Goal: Information Seeking & Learning: Learn about a topic

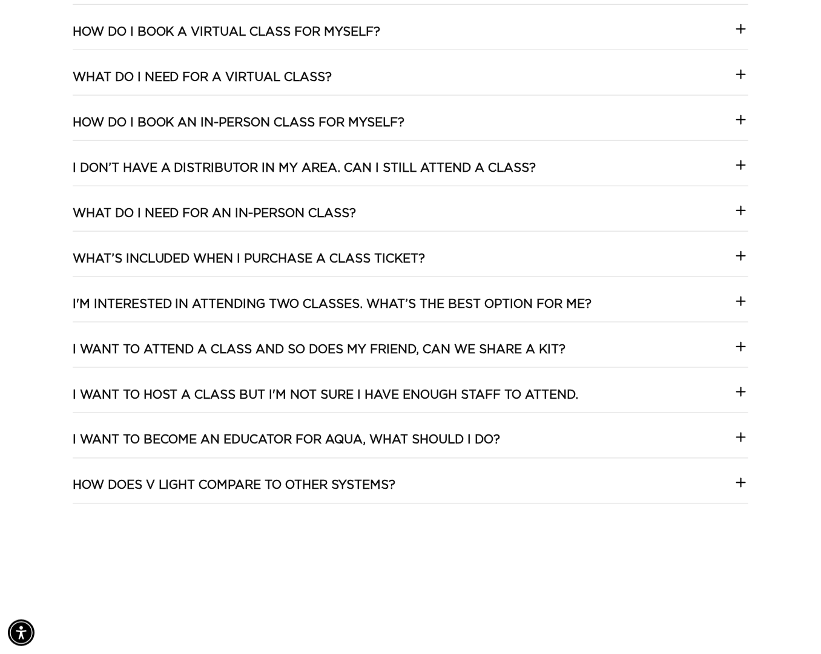
scroll to position [0, 732]
click at [745, 354] on icon at bounding box center [740, 347] width 15 height 15
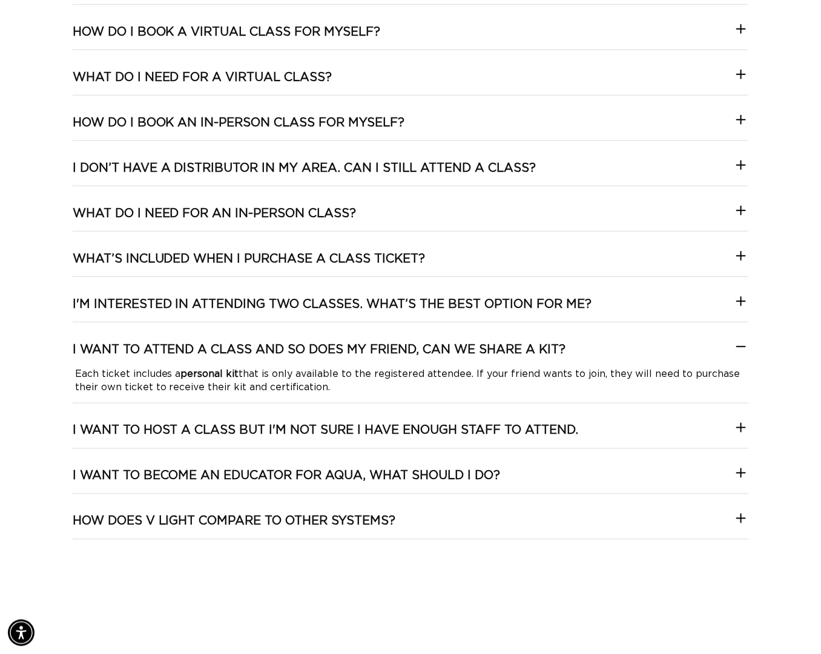
click at [745, 354] on icon at bounding box center [740, 347] width 15 height 15
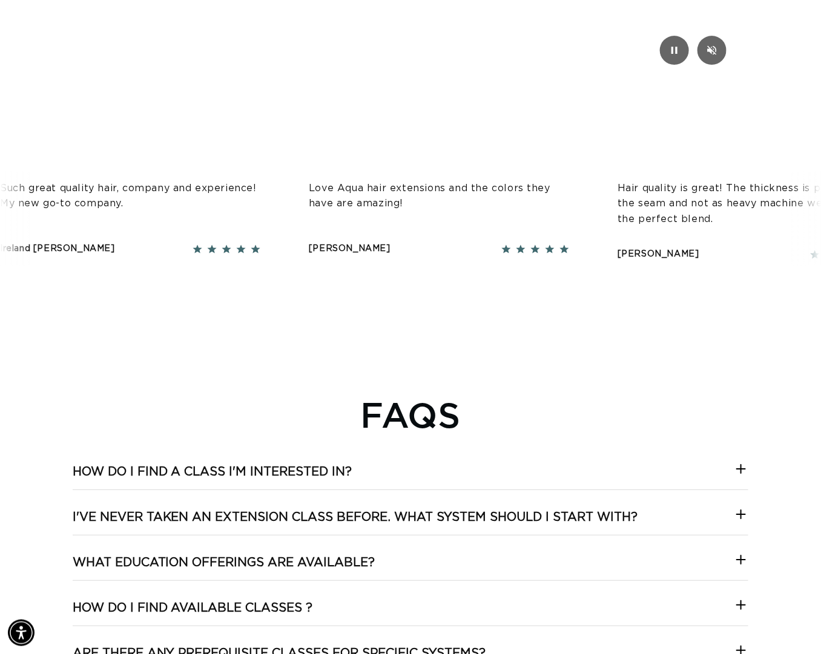
scroll to position [1685, 0]
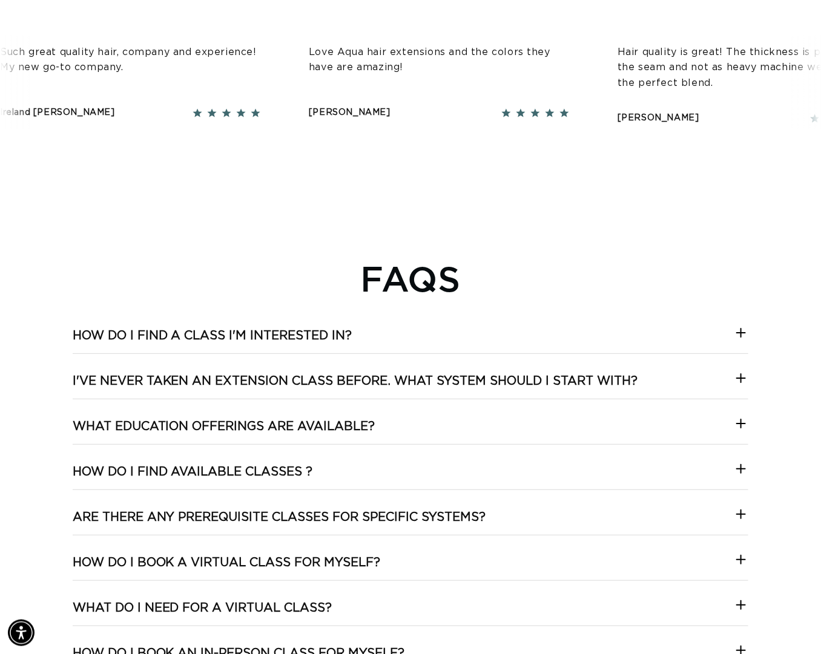
click at [739, 340] on icon at bounding box center [740, 333] width 15 height 15
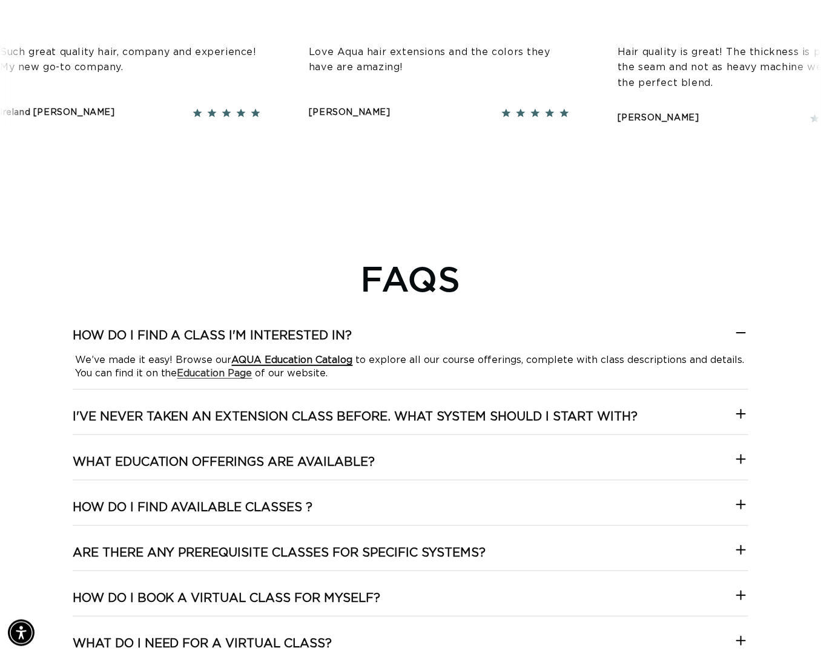
scroll to position [0, 0]
click at [272, 365] on strong "AQUA Education Catalog" at bounding box center [292, 360] width 121 height 10
click at [218, 378] on strong "Education Page" at bounding box center [214, 374] width 75 height 10
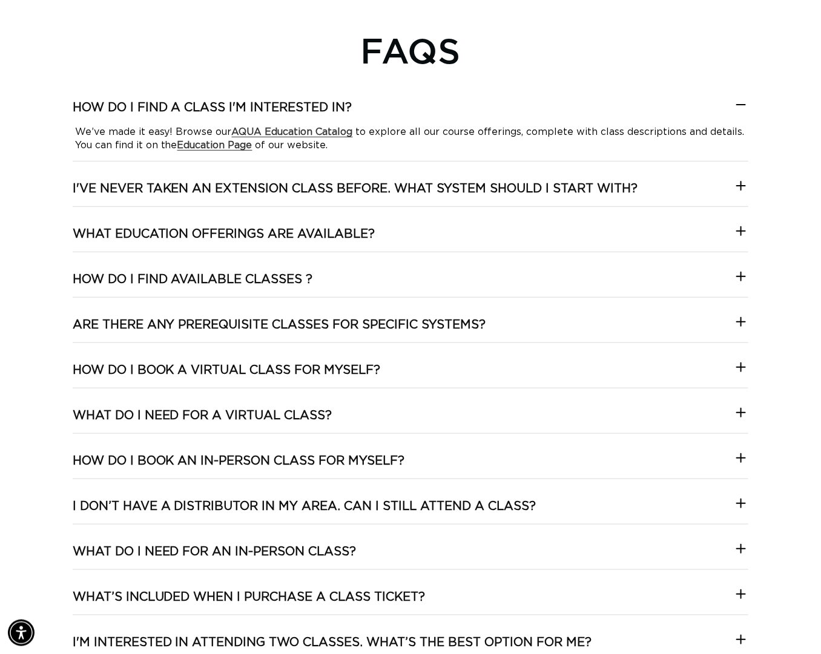
scroll to position [0, 1465]
click at [517, 240] on div "How do I find a class I'm interested in? We’ve made it easy! Browse our AQUA Ed…" at bounding box center [411, 481] width 676 height 762
click at [740, 238] on icon at bounding box center [740, 231] width 15 height 15
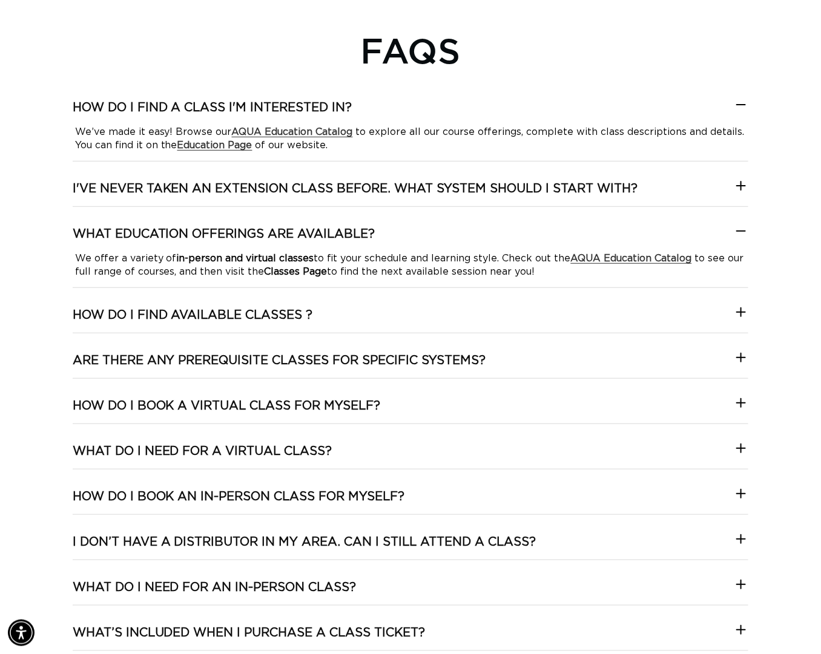
scroll to position [0, 732]
click at [740, 320] on icon at bounding box center [740, 312] width 15 height 15
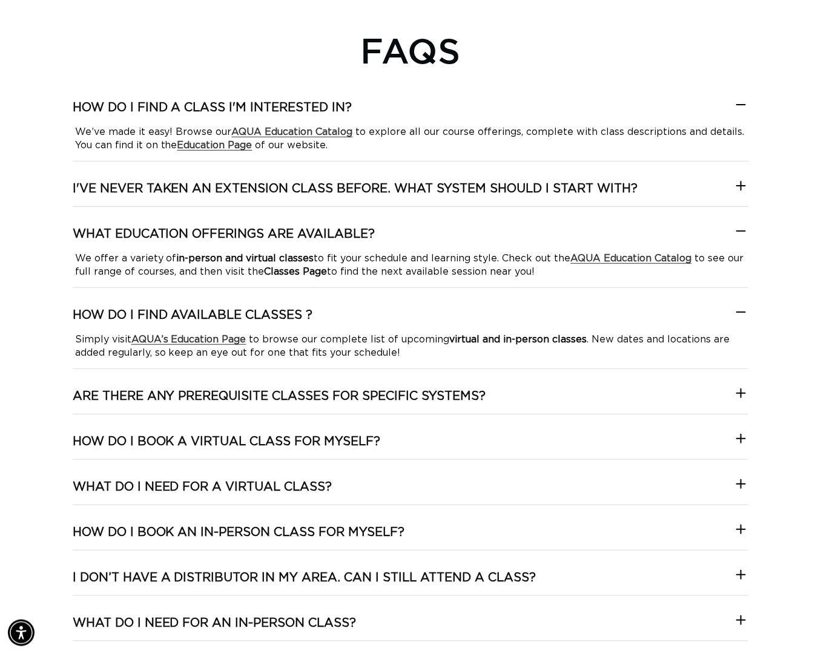
scroll to position [0, 1465]
click at [740, 320] on icon at bounding box center [740, 312] width 15 height 15
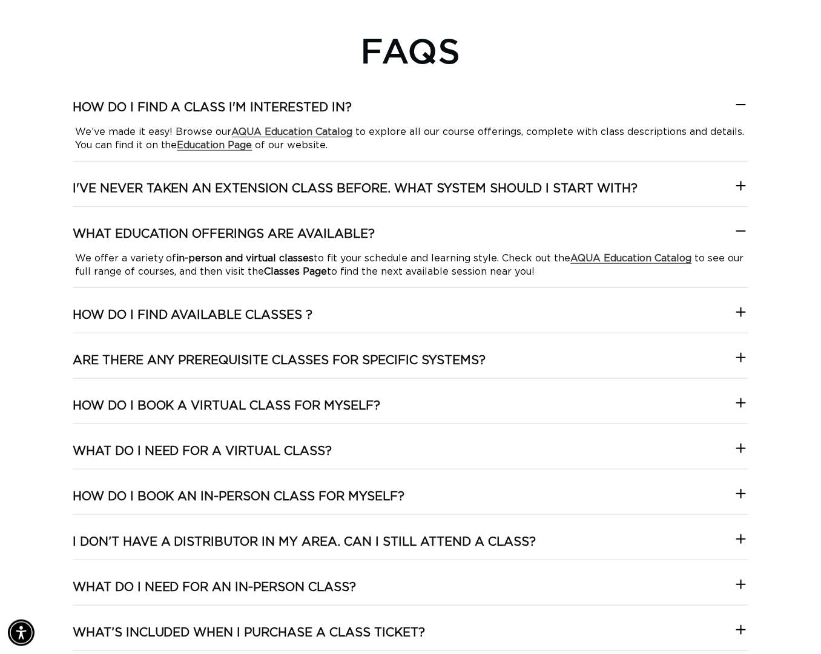
click at [737, 231] on icon at bounding box center [741, 231] width 8 height 0
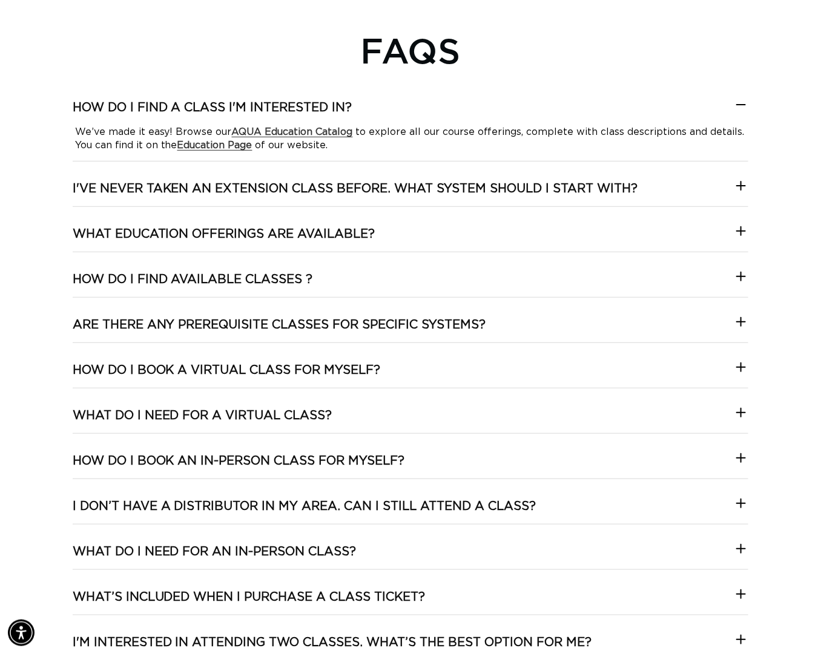
click at [741, 112] on icon at bounding box center [740, 104] width 15 height 15
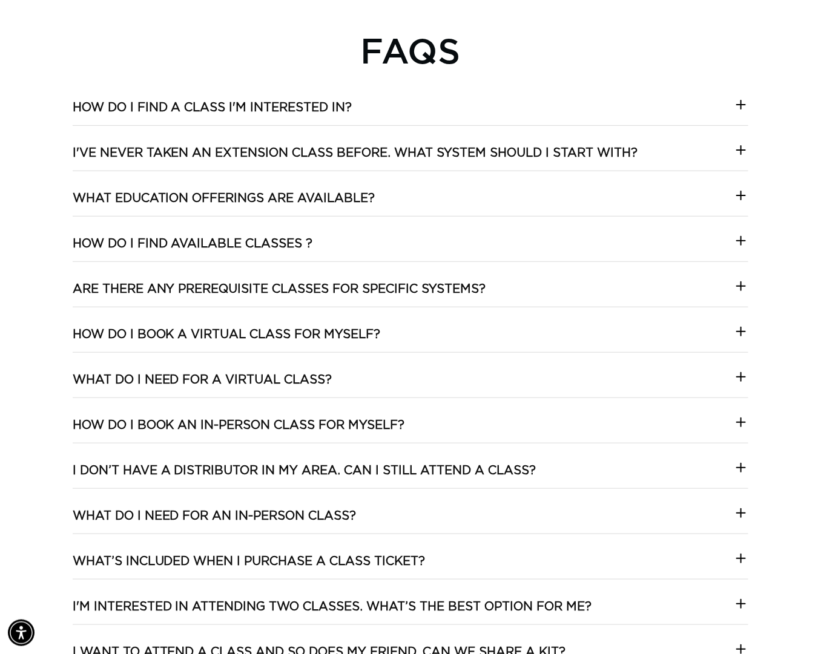
click at [735, 384] on icon at bounding box center [740, 377] width 15 height 15
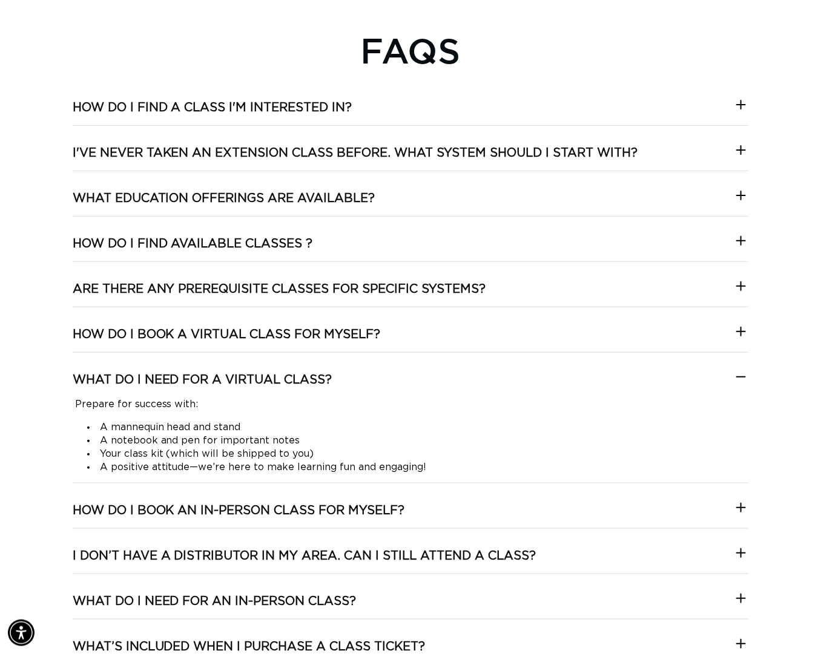
click at [735, 384] on icon at bounding box center [740, 377] width 15 height 15
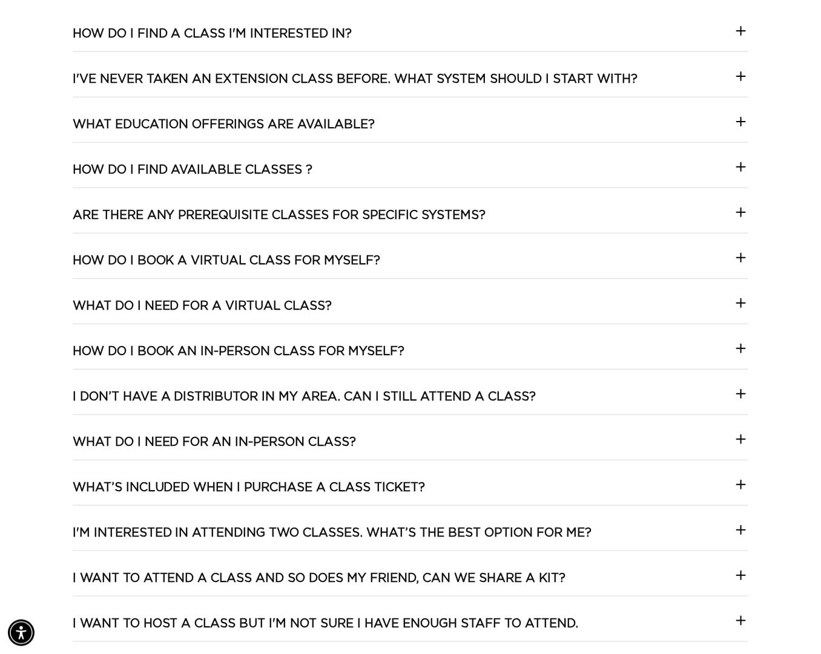
scroll to position [0, 1465]
click at [741, 356] on icon at bounding box center [740, 348] width 15 height 15
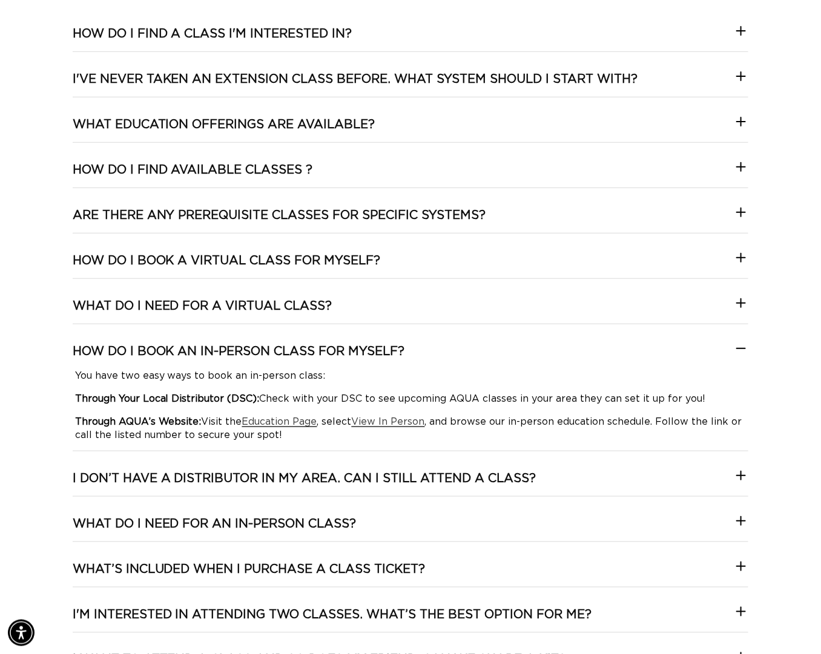
scroll to position [0, 0]
click at [741, 356] on icon at bounding box center [740, 348] width 15 height 15
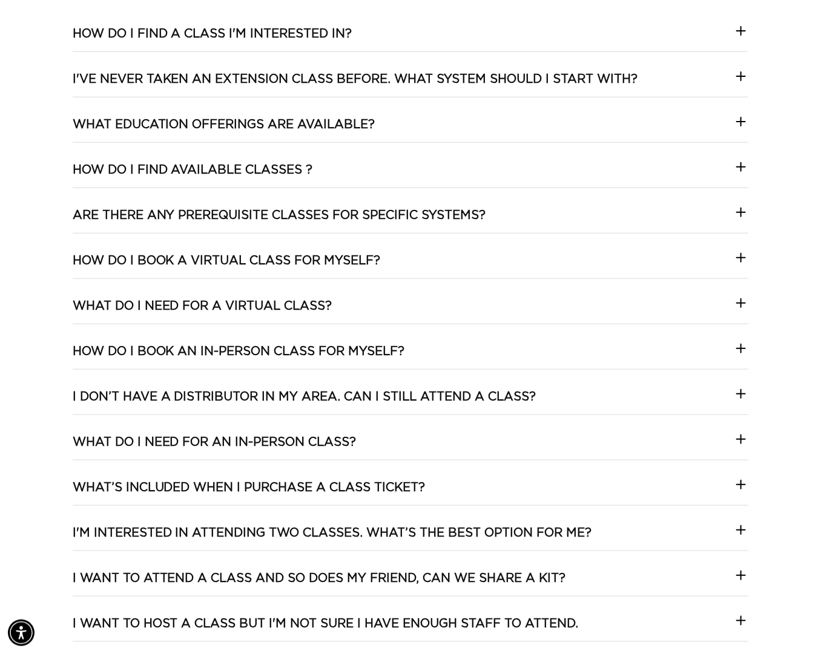
scroll to position [2233, 0]
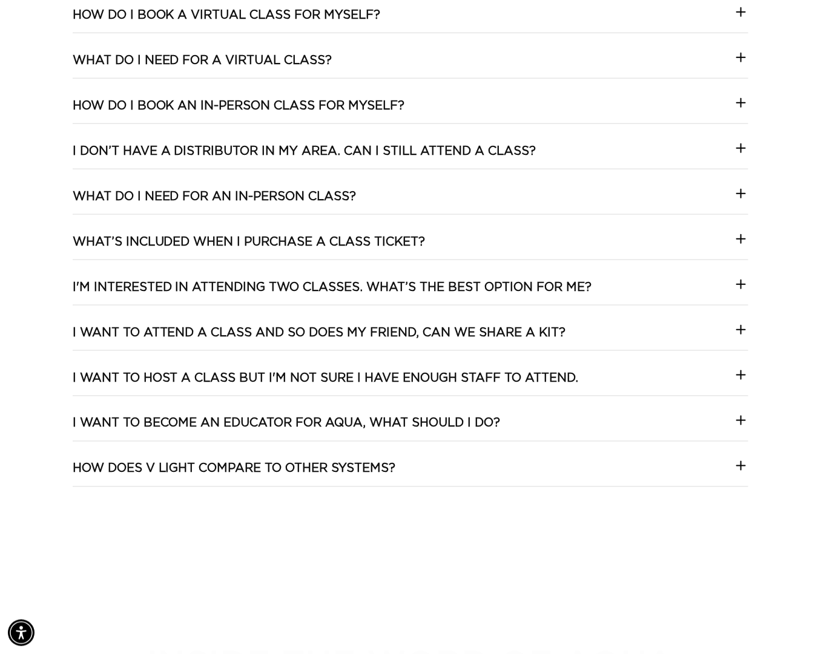
click at [743, 466] on icon at bounding box center [741, 466] width 8 height 0
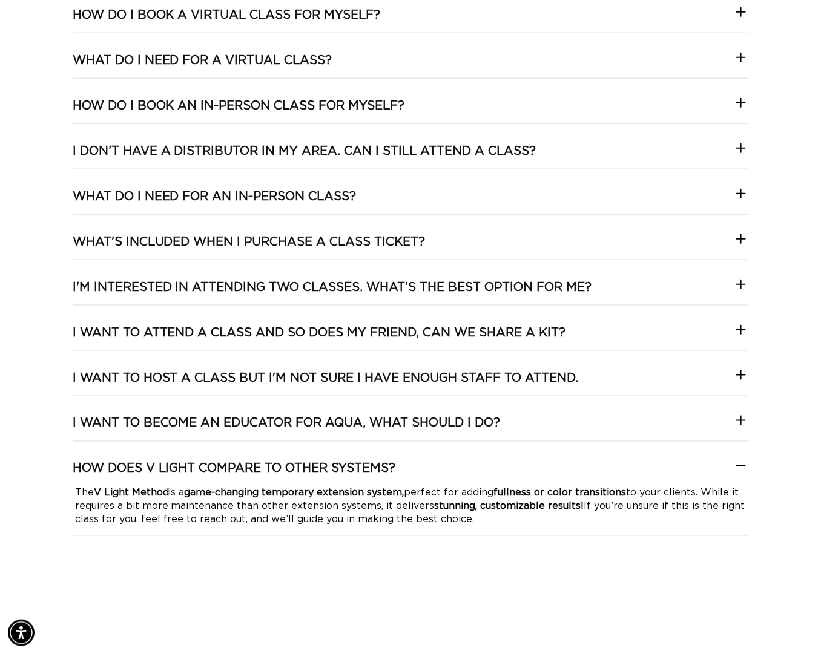
scroll to position [0, 1465]
click at [743, 466] on icon at bounding box center [741, 466] width 8 height 0
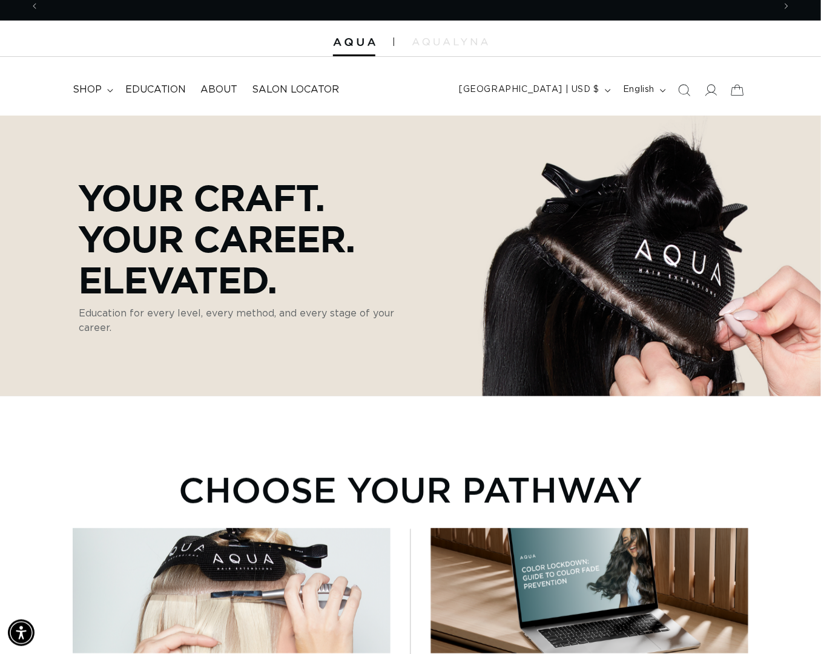
scroll to position [0, 732]
click at [97, 87] on span "shop" at bounding box center [87, 90] width 29 height 13
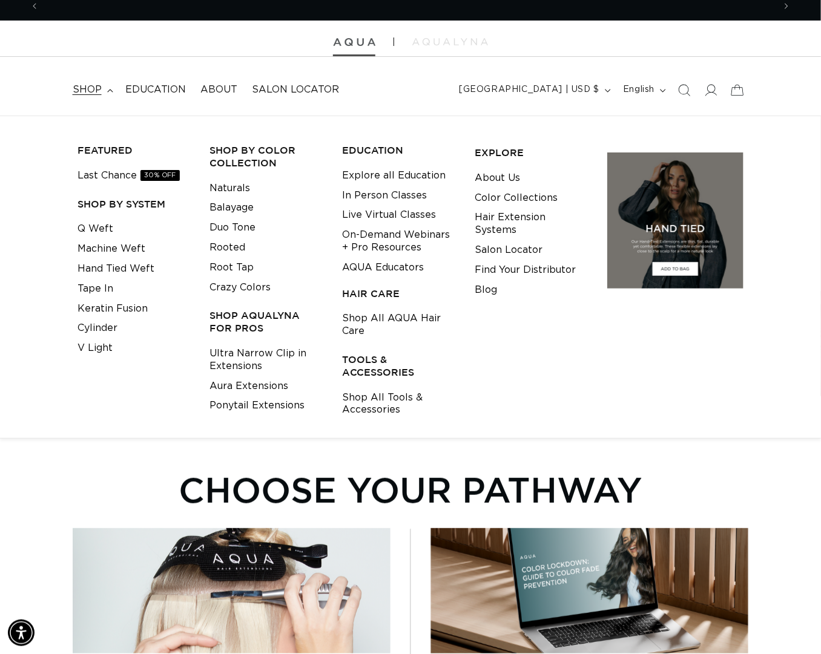
scroll to position [0, 1465]
click at [353, 42] on img at bounding box center [354, 42] width 42 height 8
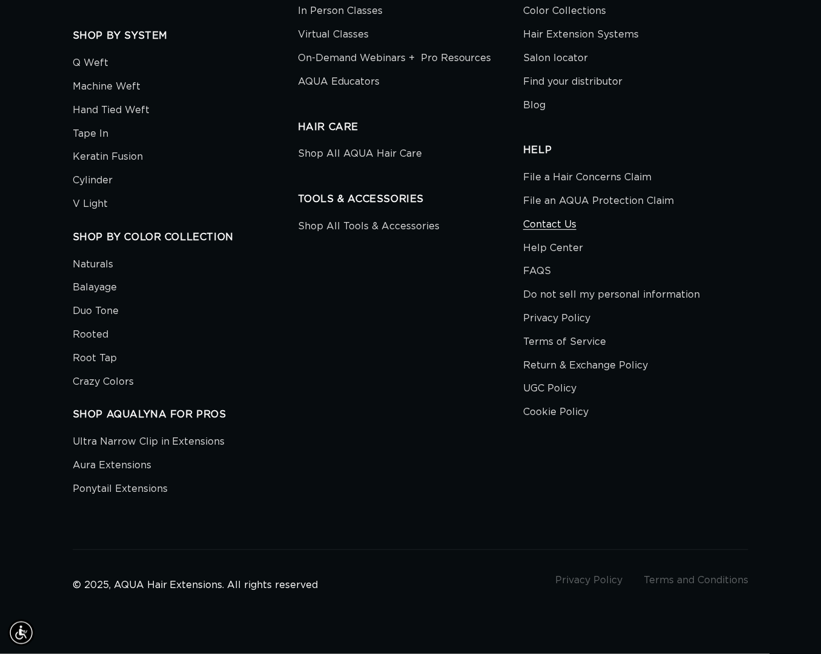
scroll to position [0, 732]
click at [536, 267] on link "FAQS" at bounding box center [537, 272] width 28 height 24
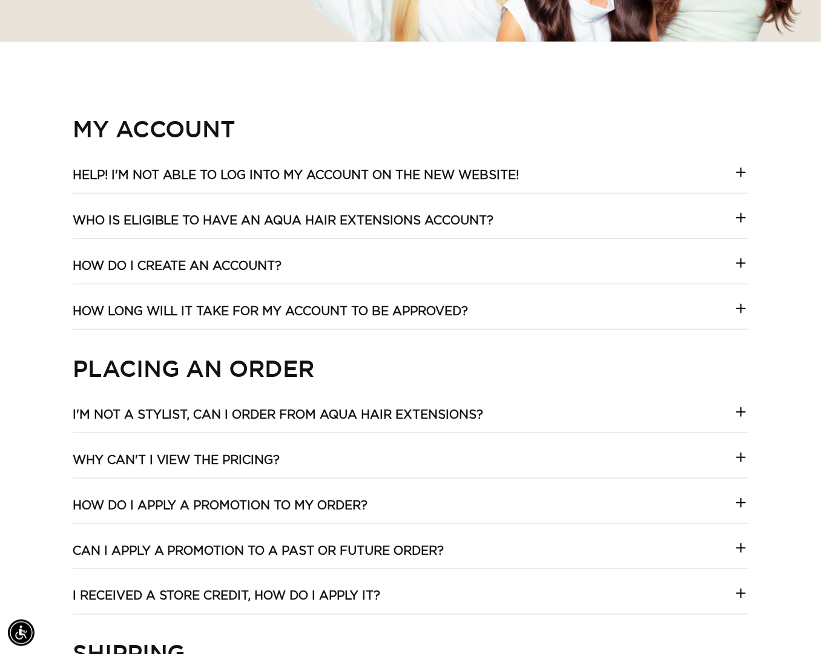
scroll to position [0, 732]
click at [740, 172] on icon at bounding box center [741, 172] width 8 height 0
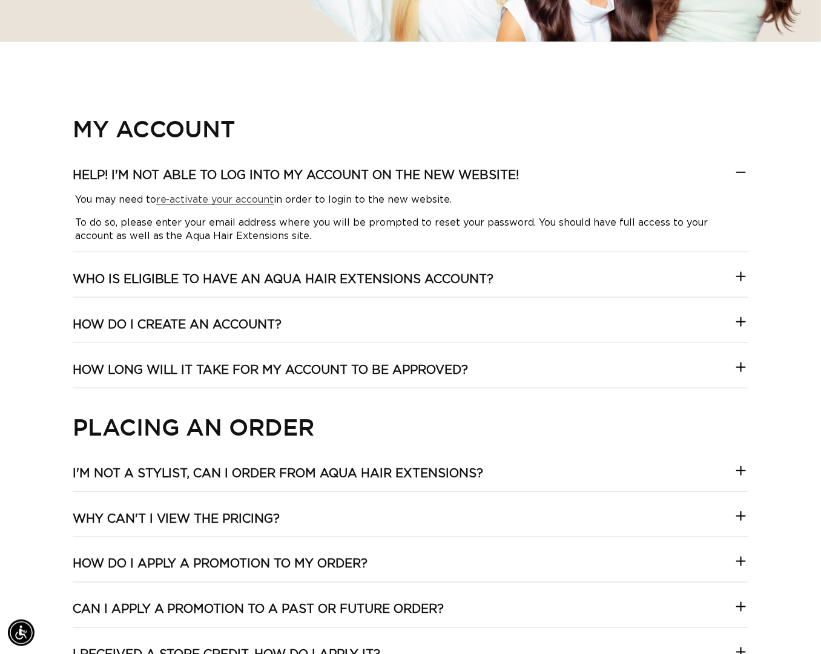
scroll to position [0, 1465]
click at [740, 172] on icon at bounding box center [741, 172] width 8 height 0
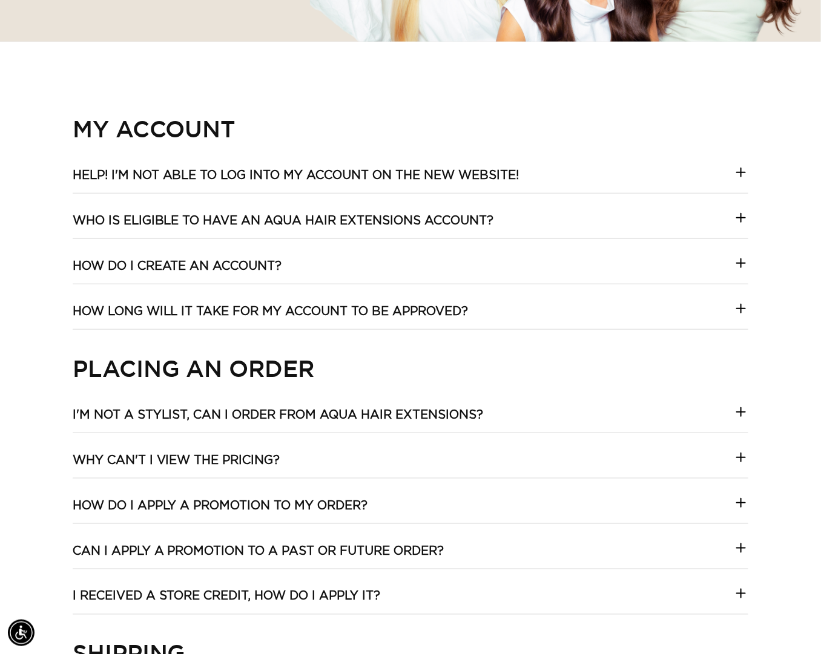
scroll to position [0, 0]
click at [739, 220] on icon at bounding box center [740, 218] width 15 height 15
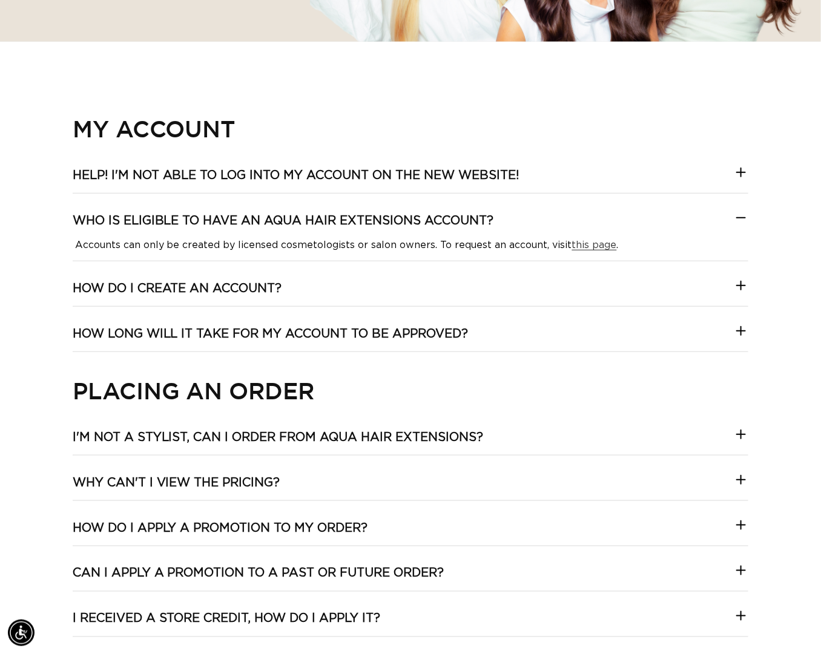
click at [739, 220] on icon at bounding box center [740, 218] width 15 height 15
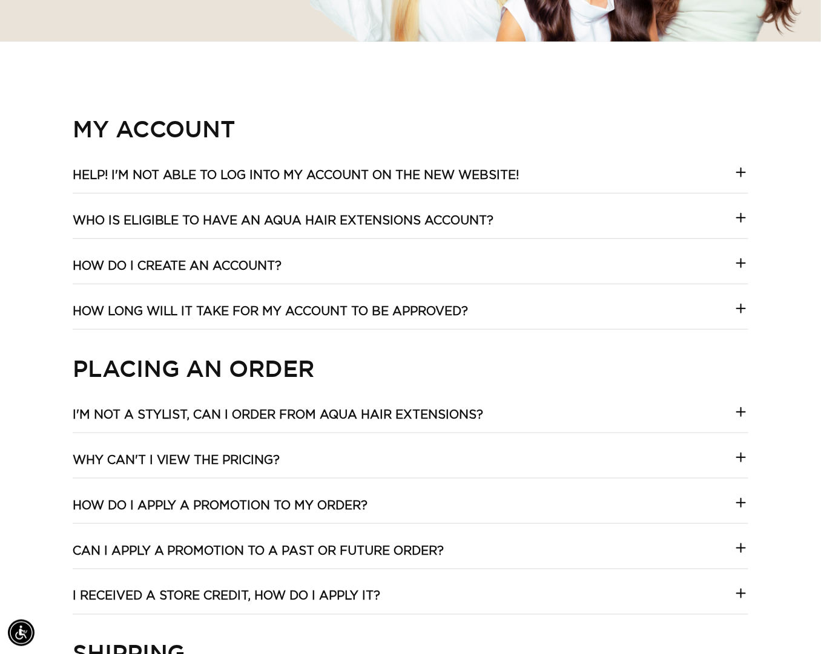
click at [739, 220] on icon at bounding box center [740, 218] width 15 height 15
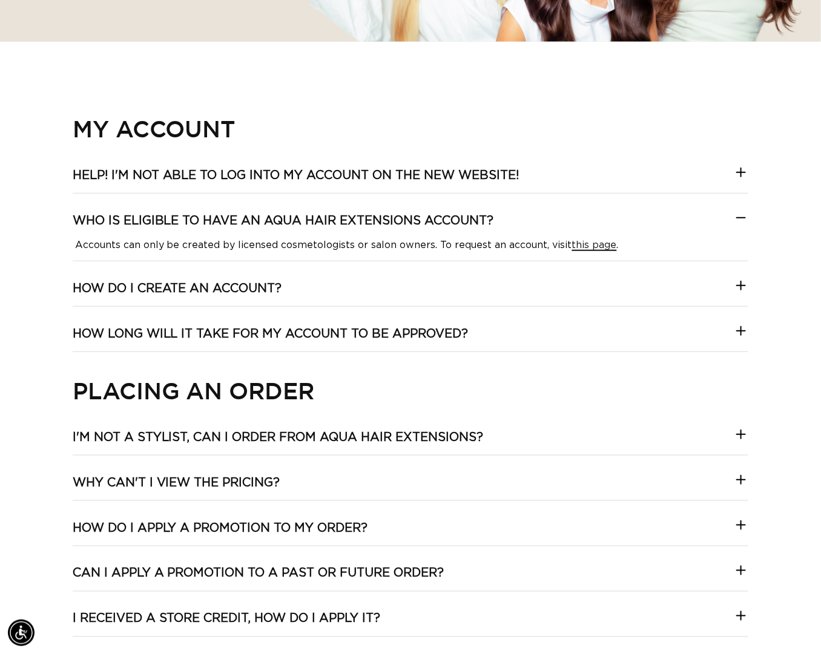
click at [586, 248] on link "this page" at bounding box center [594, 245] width 45 height 10
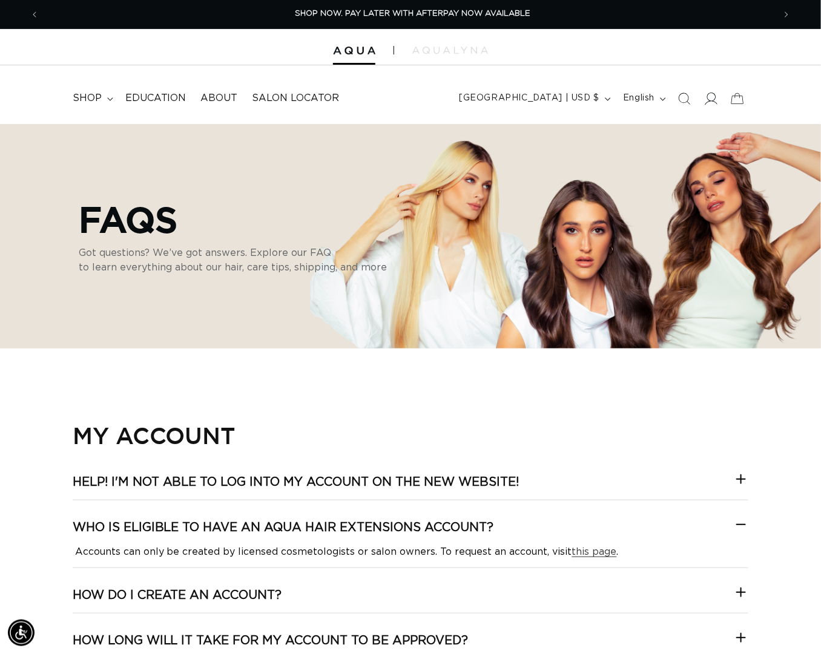
click at [701, 94] on span at bounding box center [710, 98] width 27 height 27
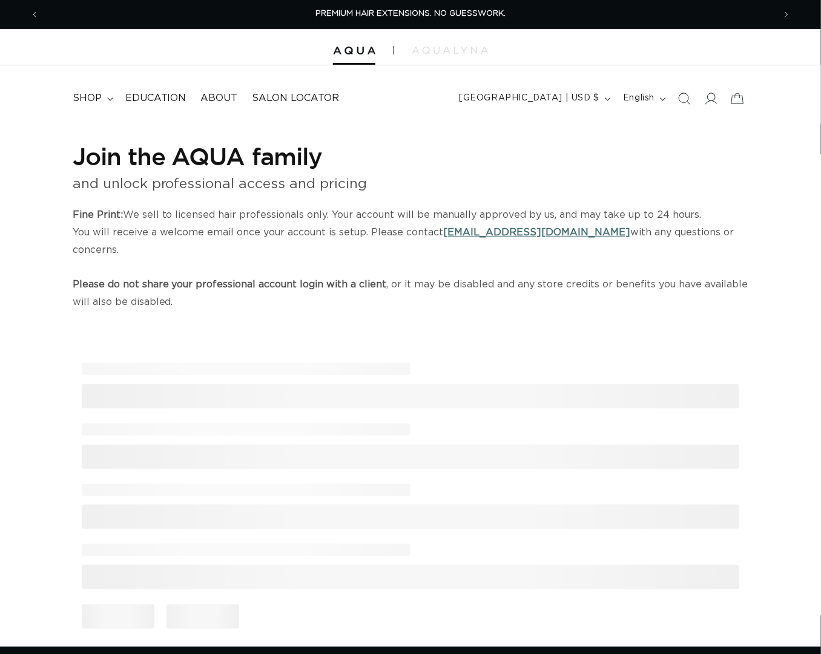
select select "US"
select select "[GEOGRAPHIC_DATA]"
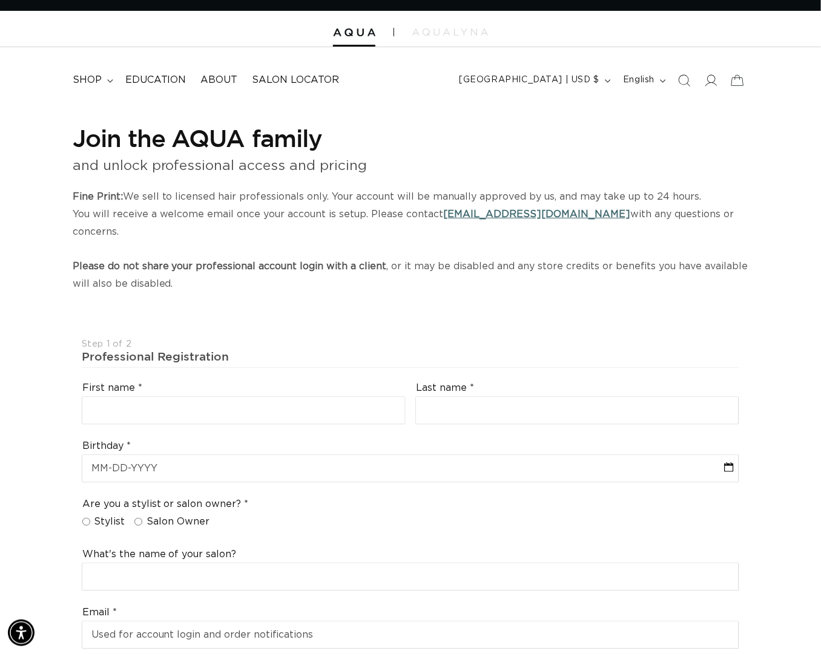
scroll to position [0, 1465]
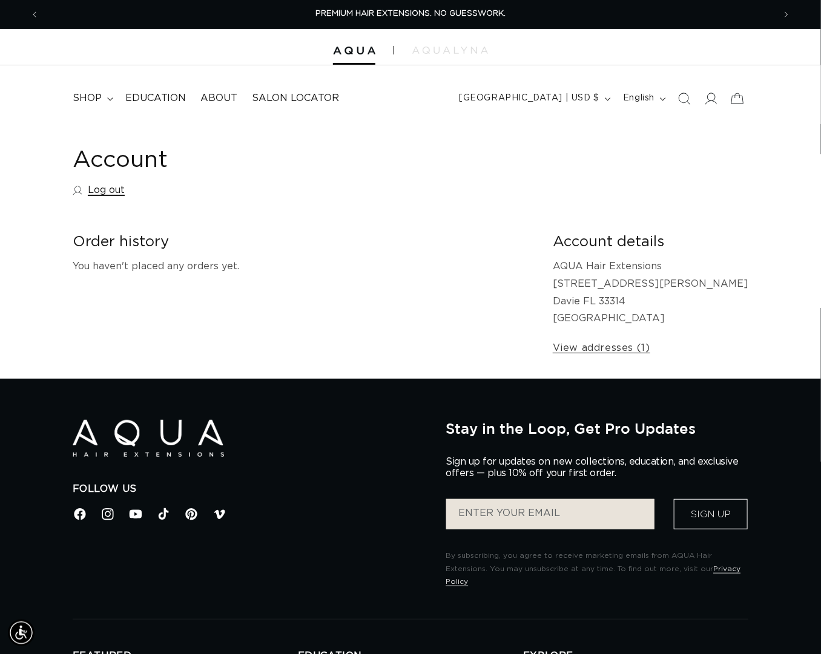
click at [110, 191] on link "Log out" at bounding box center [99, 191] width 52 height 18
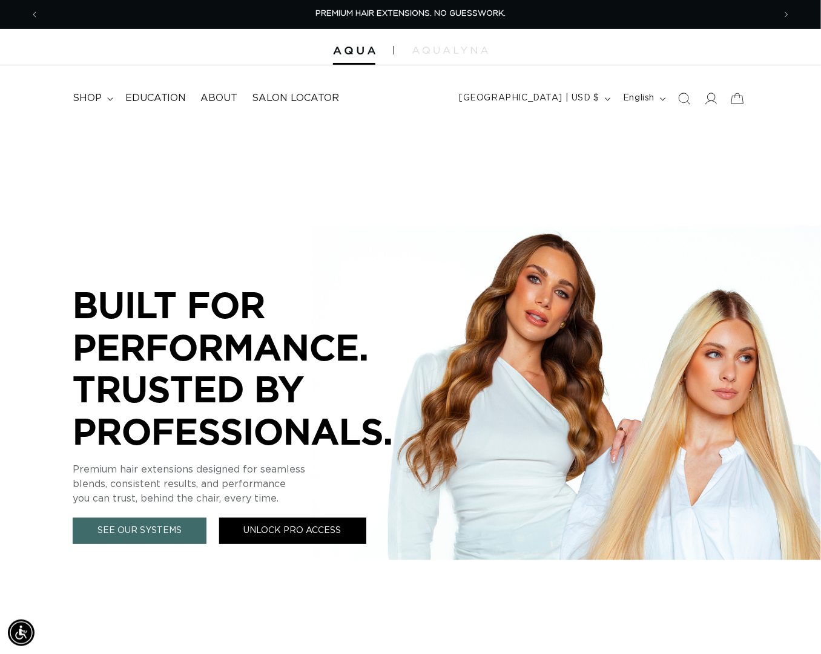
click at [283, 530] on link "Unlock Pro Access" at bounding box center [292, 531] width 147 height 26
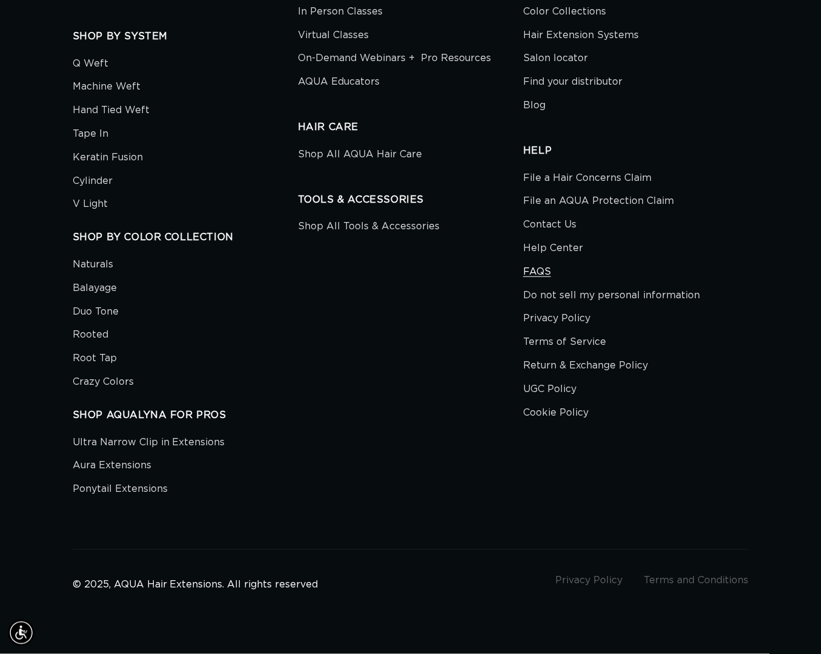
scroll to position [0, 732]
click at [544, 269] on link "FAQS" at bounding box center [537, 272] width 28 height 24
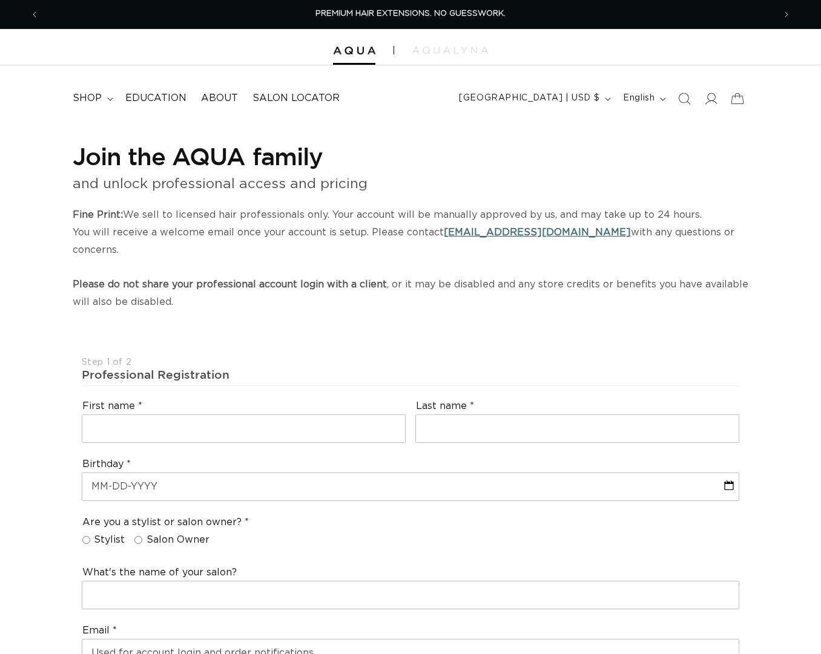
select select "US"
select select "[GEOGRAPHIC_DATA]"
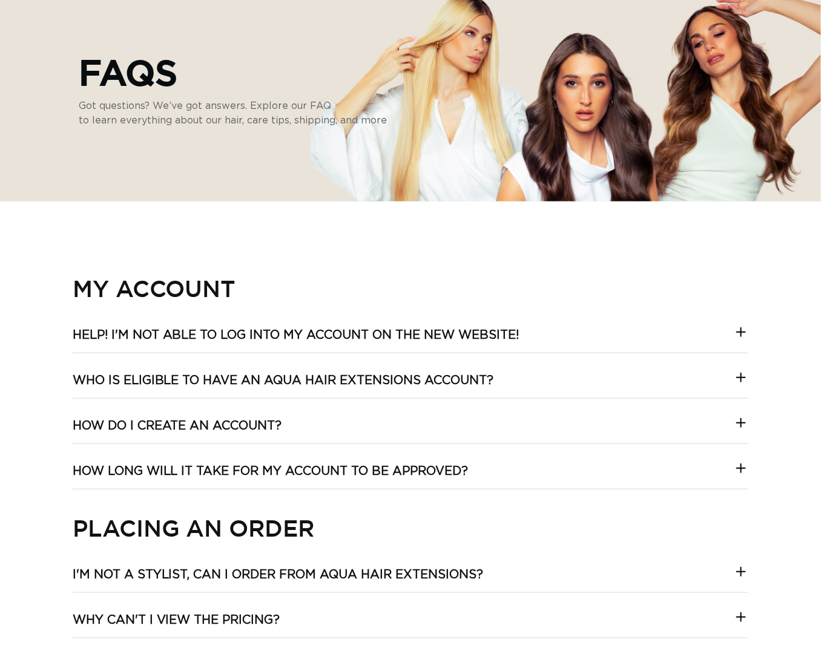
scroll to position [485, 0]
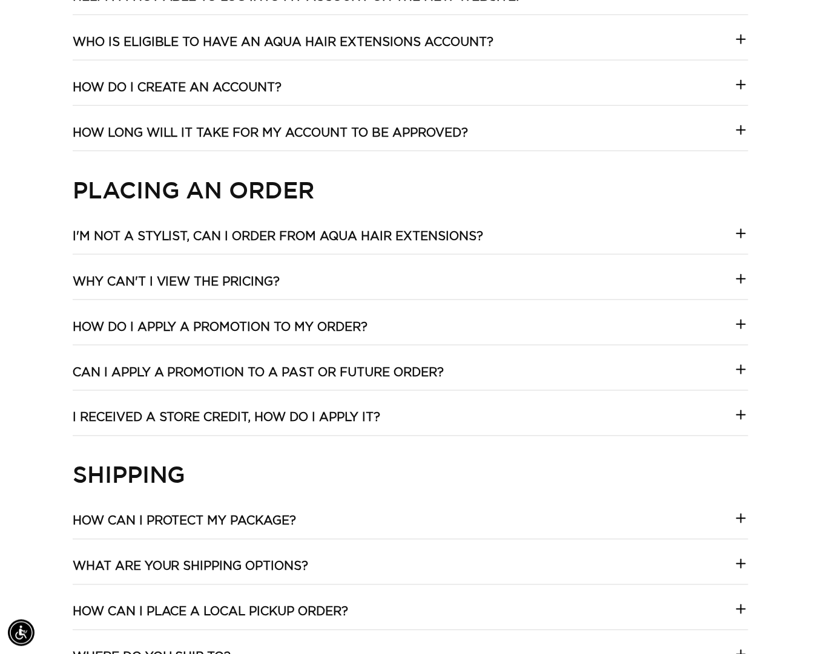
click at [738, 370] on icon at bounding box center [741, 370] width 8 height 0
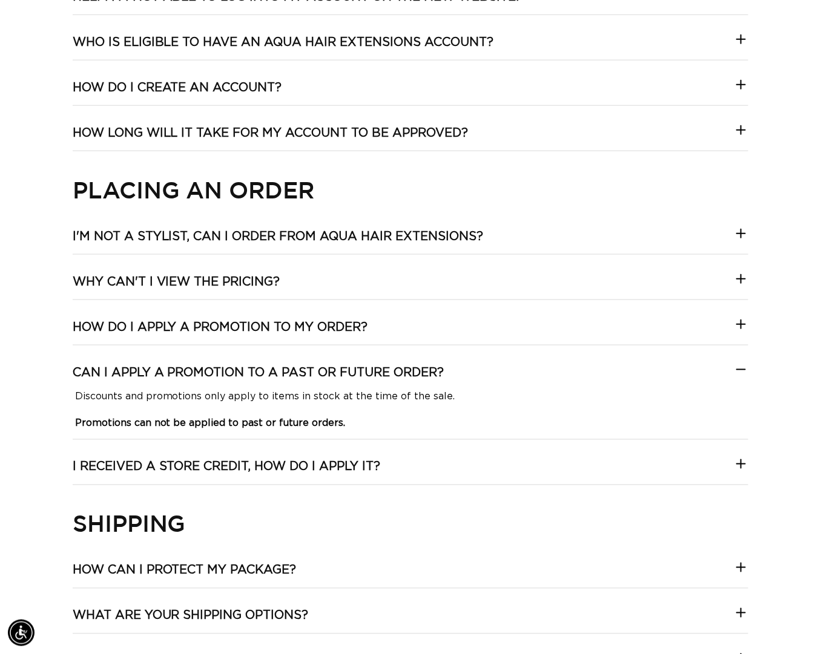
scroll to position [0, 732]
click at [738, 370] on icon at bounding box center [741, 370] width 8 height 0
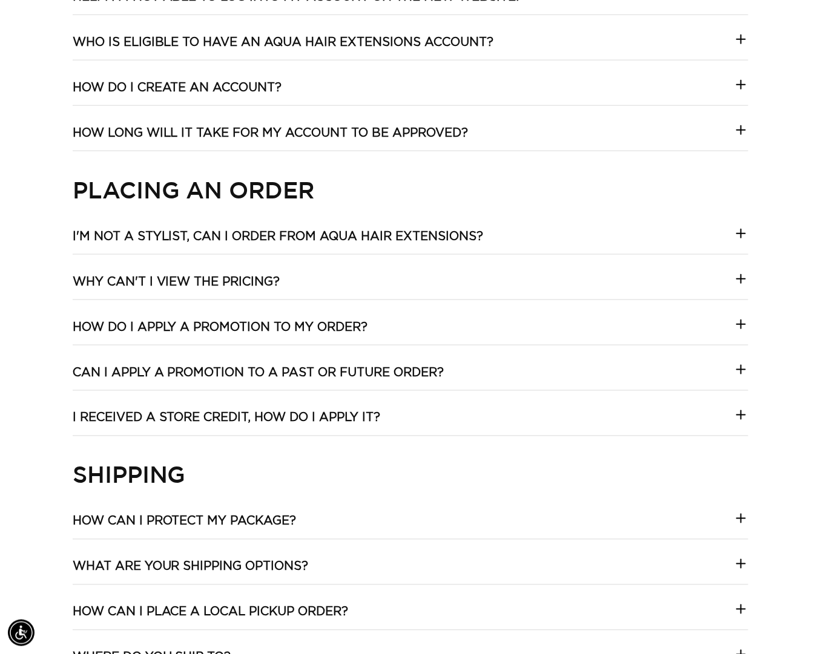
scroll to position [0, 1465]
click at [741, 246] on div at bounding box center [740, 236] width 15 height 21
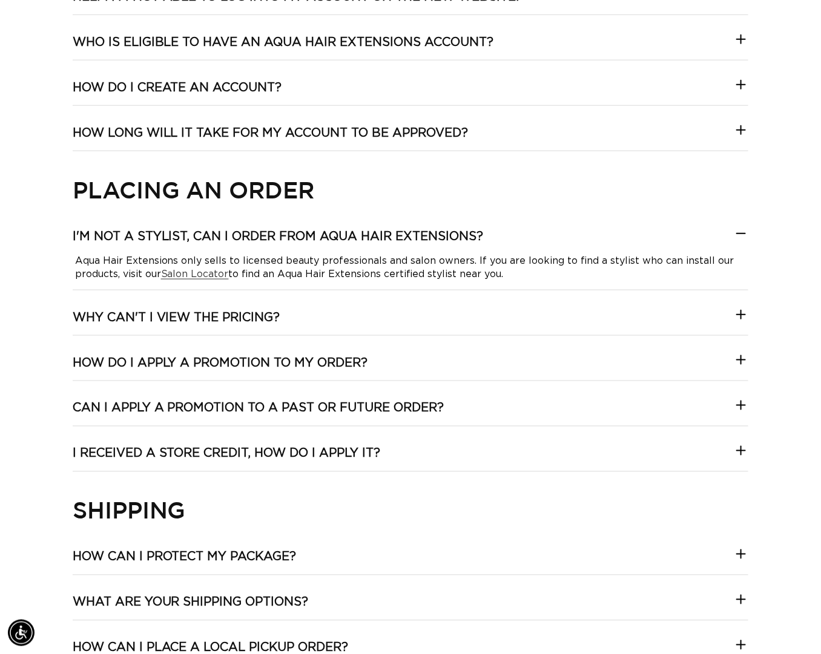
scroll to position [0, 0]
click at [743, 241] on icon at bounding box center [740, 233] width 15 height 15
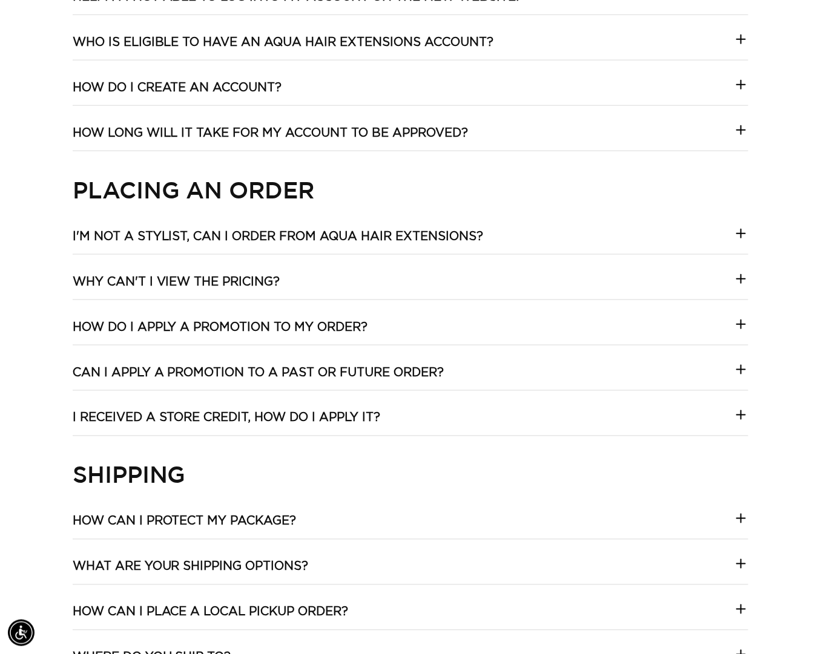
click at [741, 285] on icon at bounding box center [740, 279] width 15 height 15
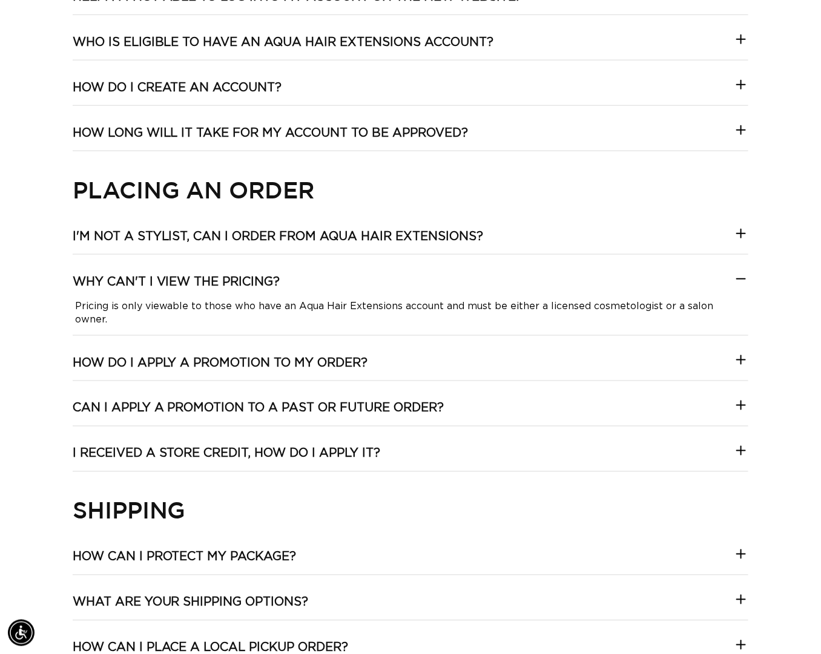
scroll to position [0, 732]
click at [741, 281] on icon at bounding box center [740, 279] width 15 height 15
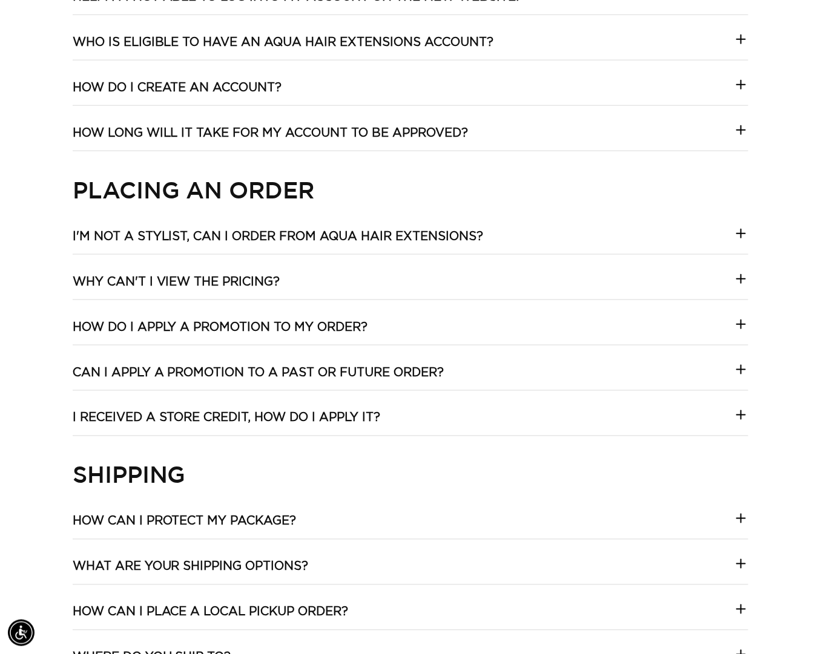
scroll to position [0, 0]
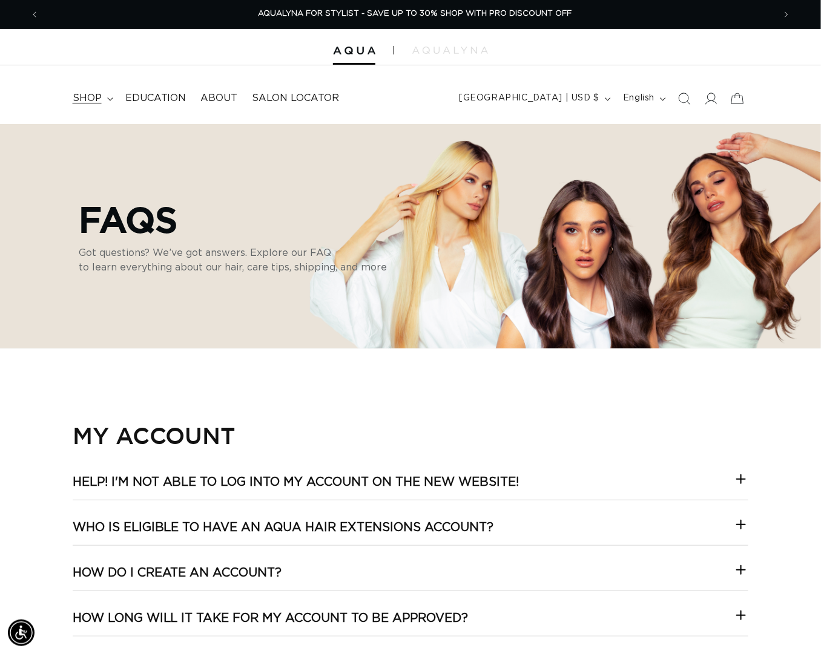
click at [83, 99] on span "shop" at bounding box center [87, 98] width 29 height 13
click at [340, 53] on img at bounding box center [354, 51] width 42 height 8
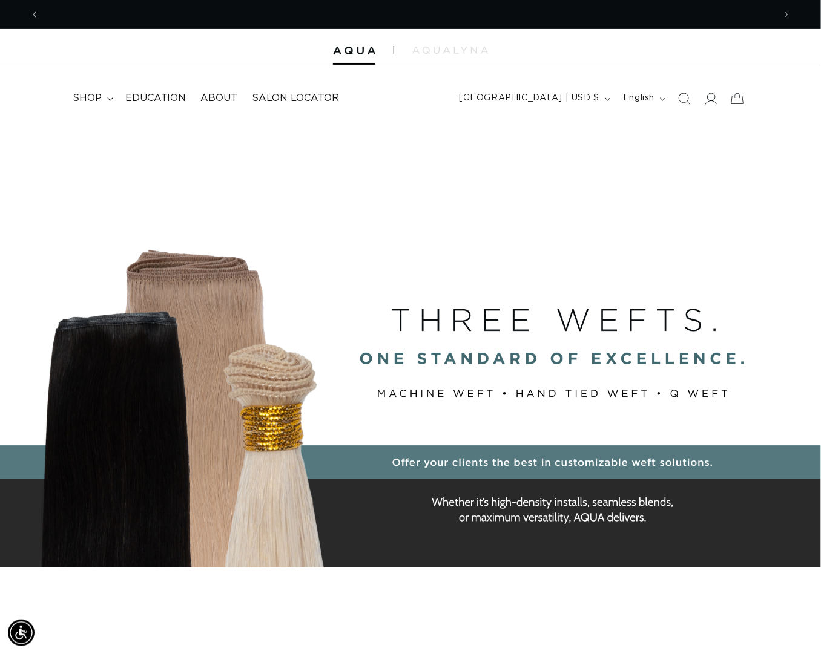
scroll to position [0, 732]
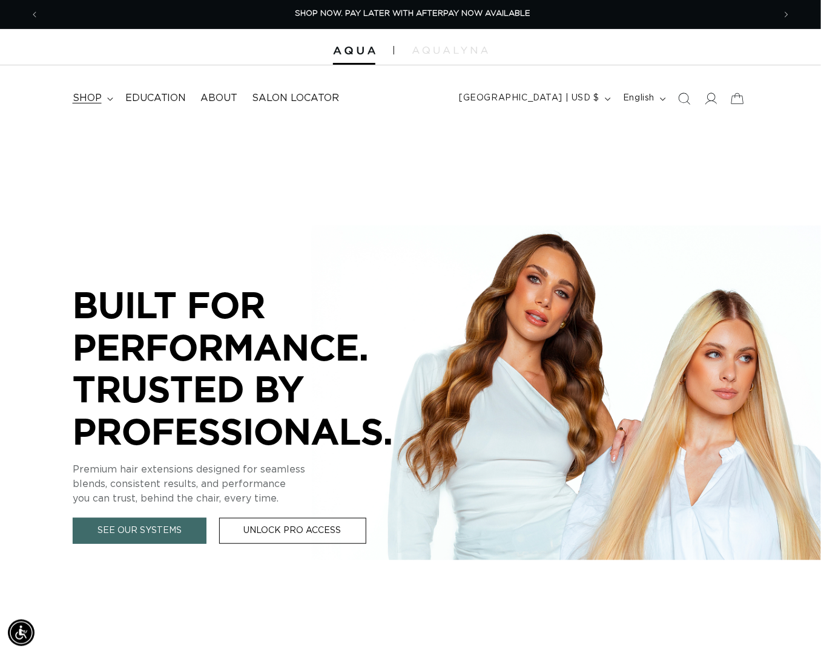
click at [89, 102] on span "shop" at bounding box center [87, 98] width 29 height 13
